Goal: Obtain resource: Download file/media

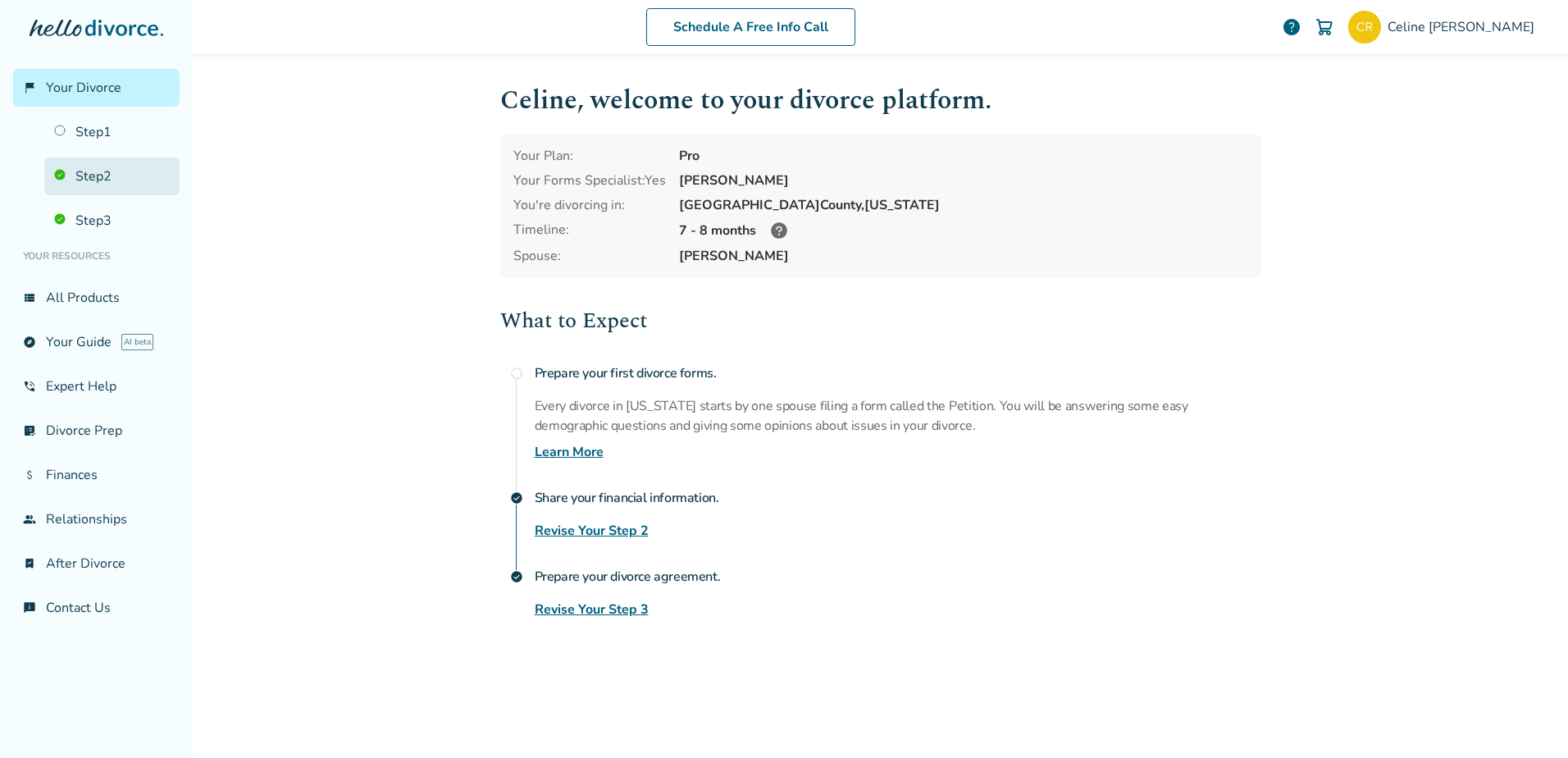
click at [112, 183] on link "Step 2" at bounding box center [111, 176] width 136 height 38
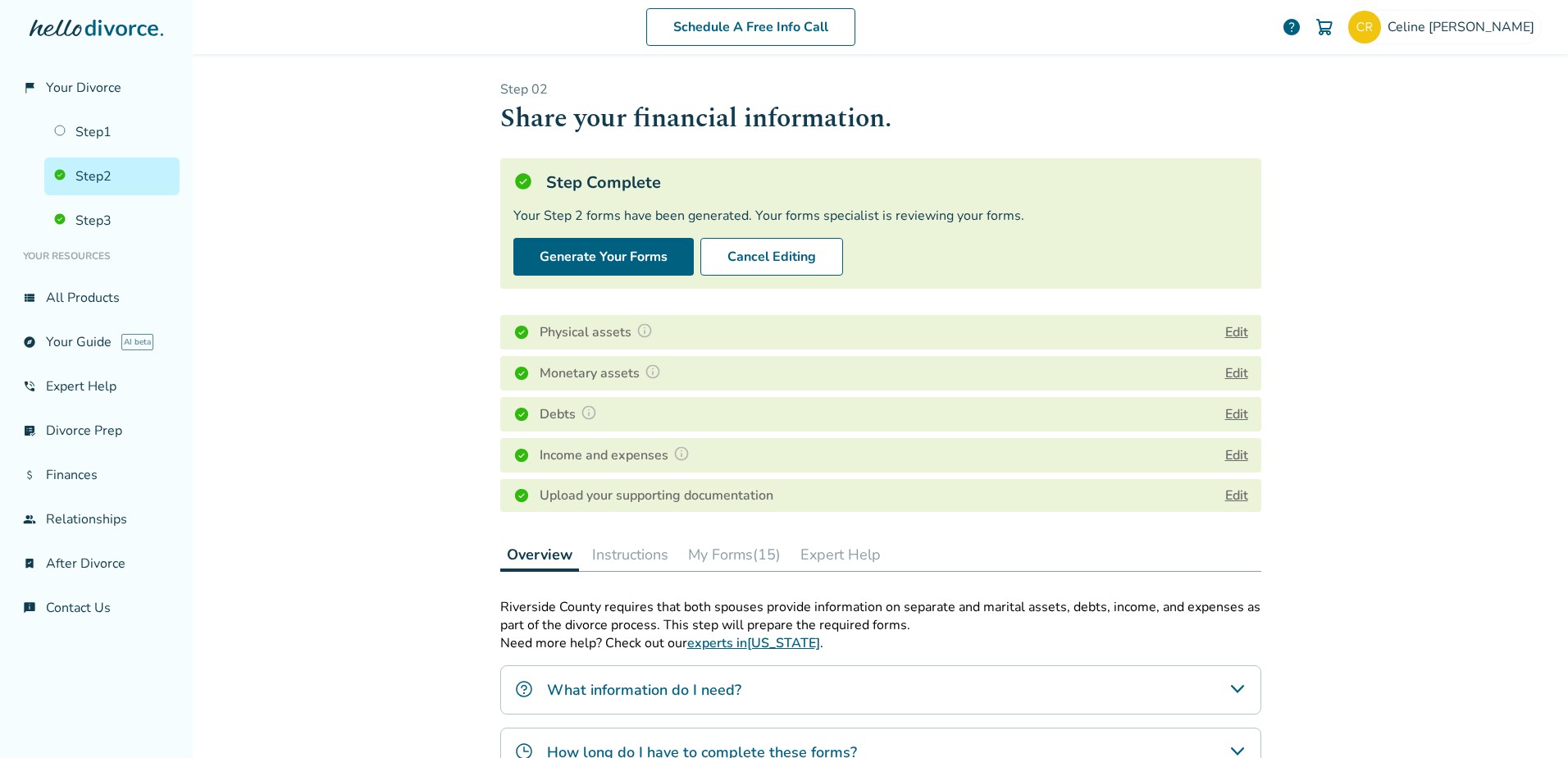
click at [734, 557] on button "My Forms (15)" at bounding box center [735, 554] width 106 height 32
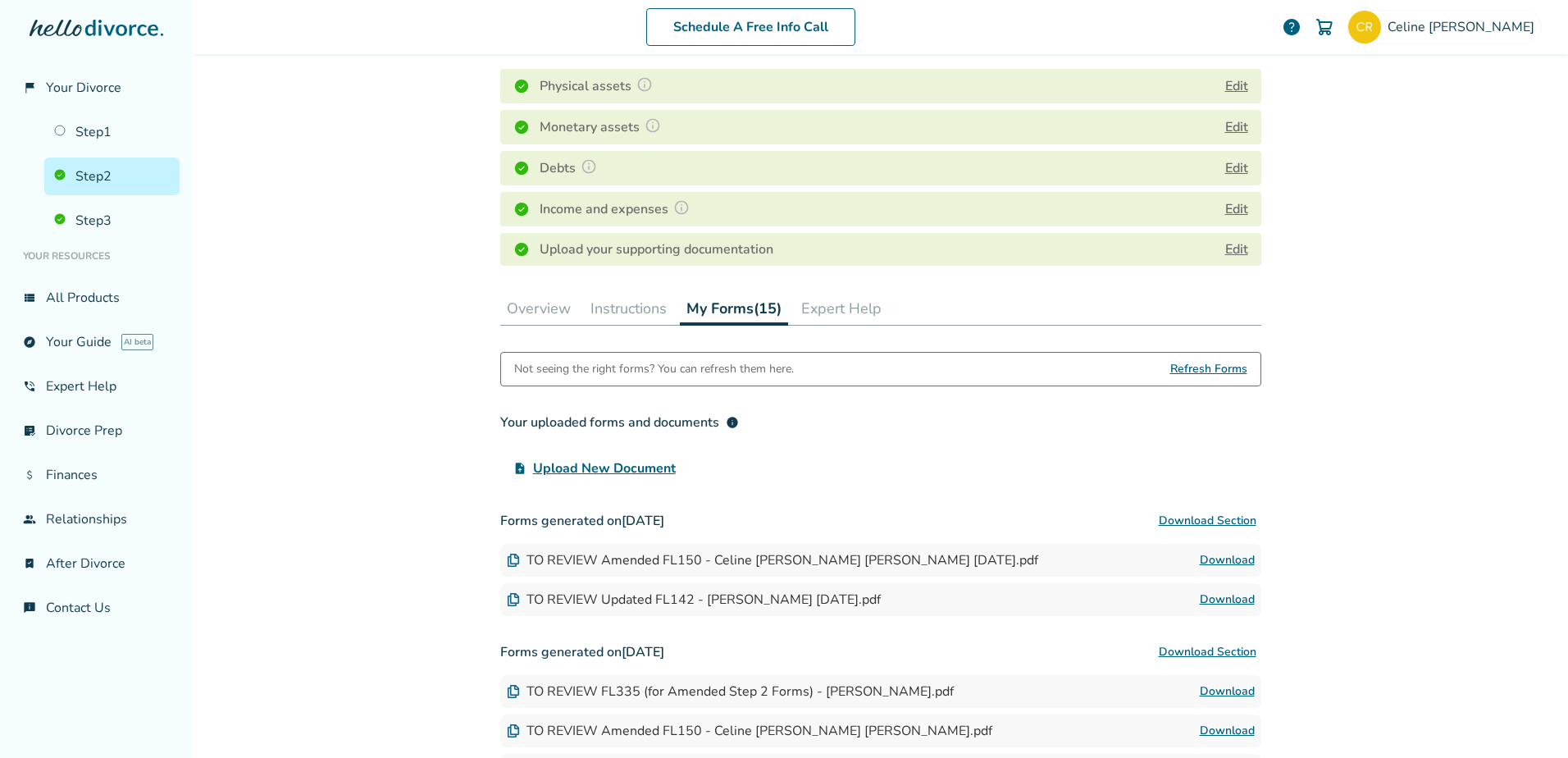
scroll to position [328, 0]
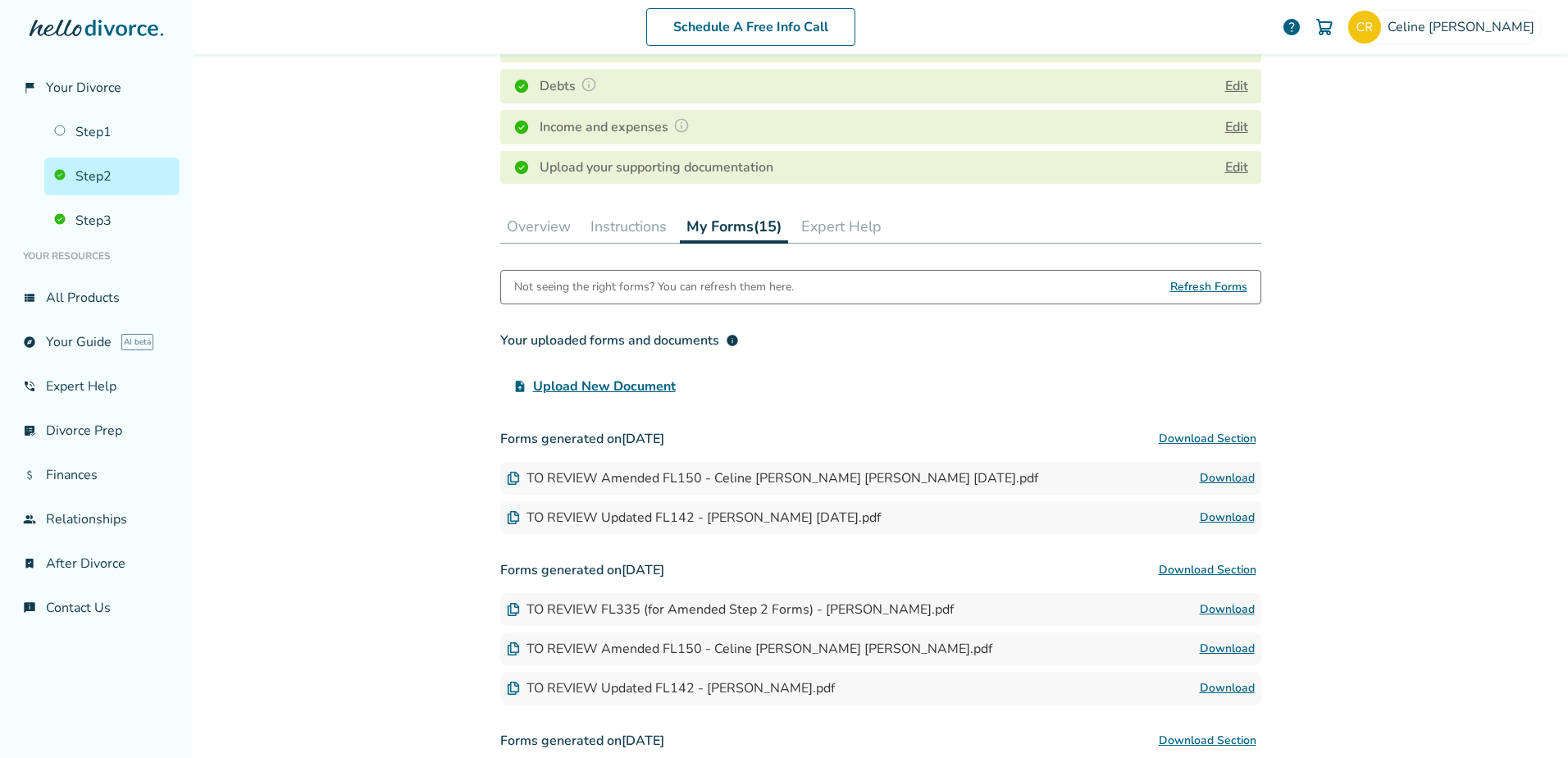
click at [1225, 477] on link "Download" at bounding box center [1227, 478] width 55 height 20
click at [1210, 513] on link "Download" at bounding box center [1227, 518] width 55 height 20
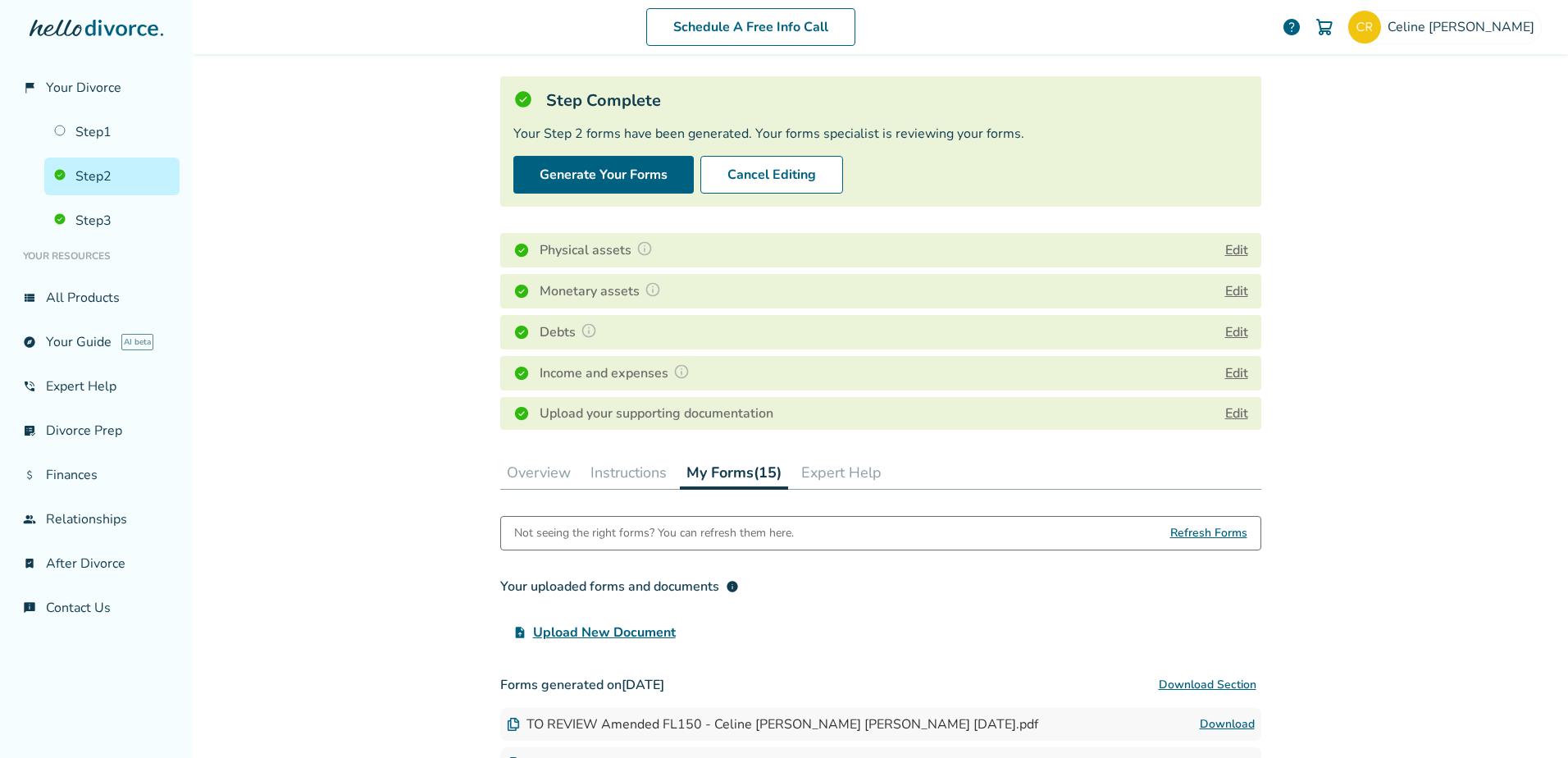
scroll to position [0, 0]
